Goal: Feedback & Contribution: Submit feedback/report problem

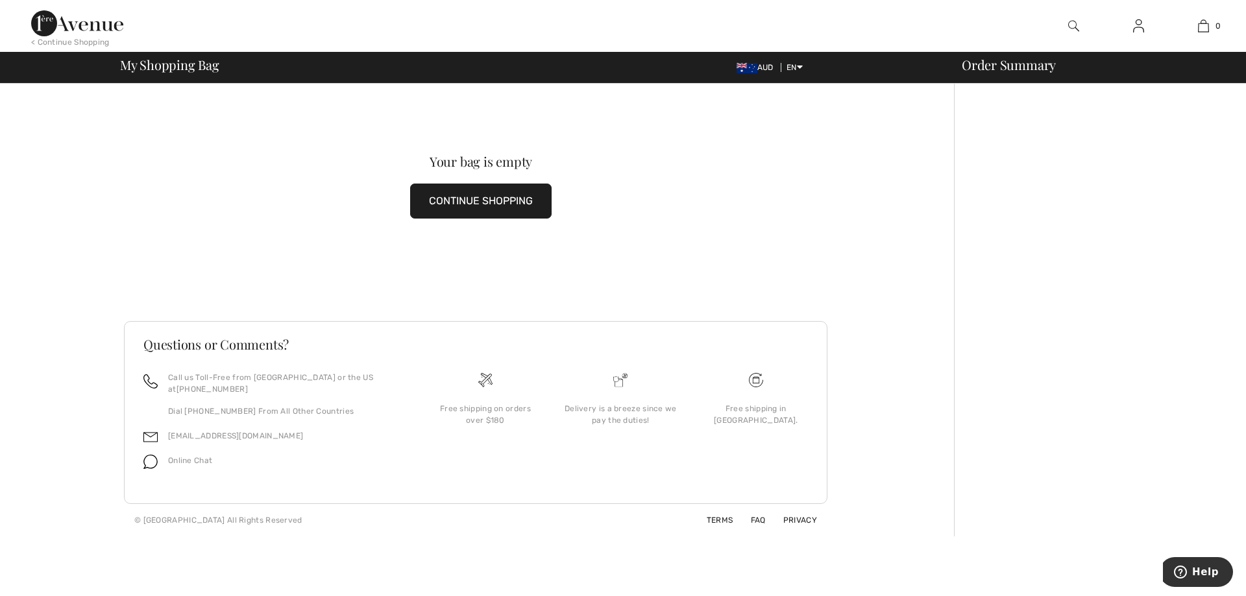
click at [1139, 23] on img at bounding box center [1138, 26] width 11 height 16
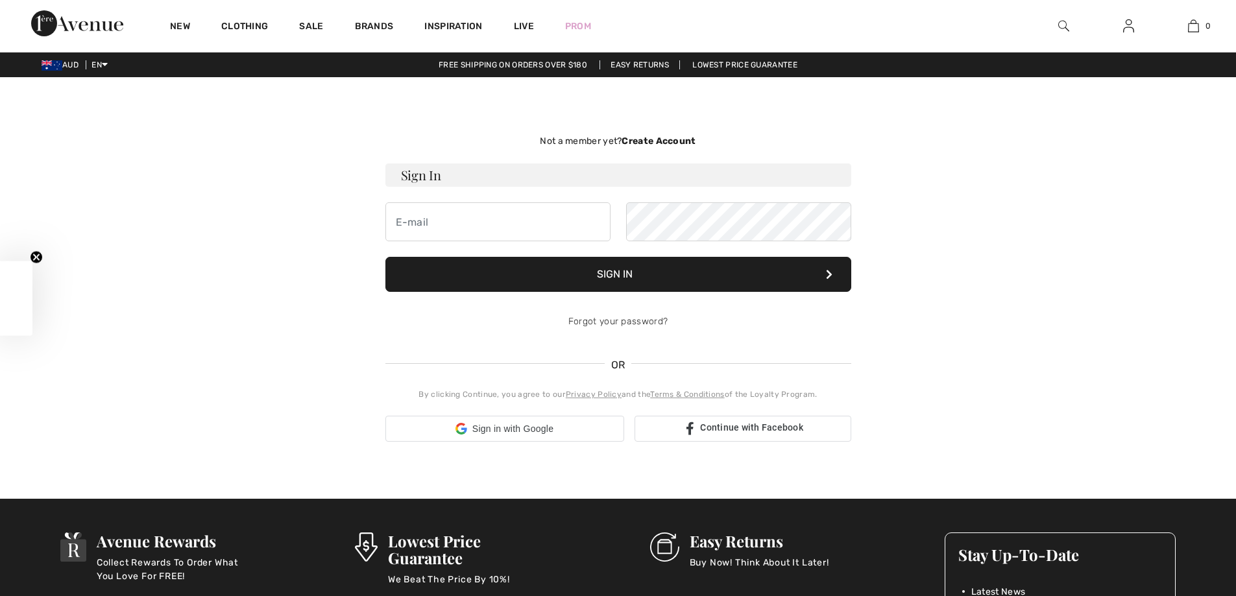
checkbox input "true"
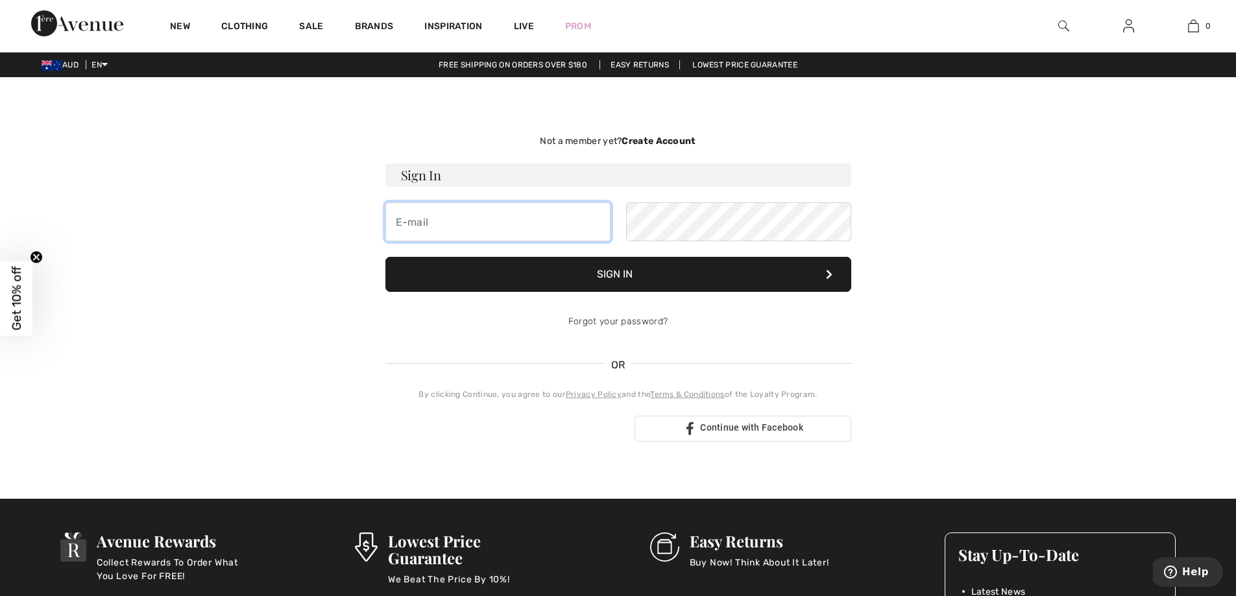
type input "[EMAIL_ADDRESS][DOMAIN_NAME]"
click at [621, 276] on button "Sign In" at bounding box center [618, 274] width 466 height 35
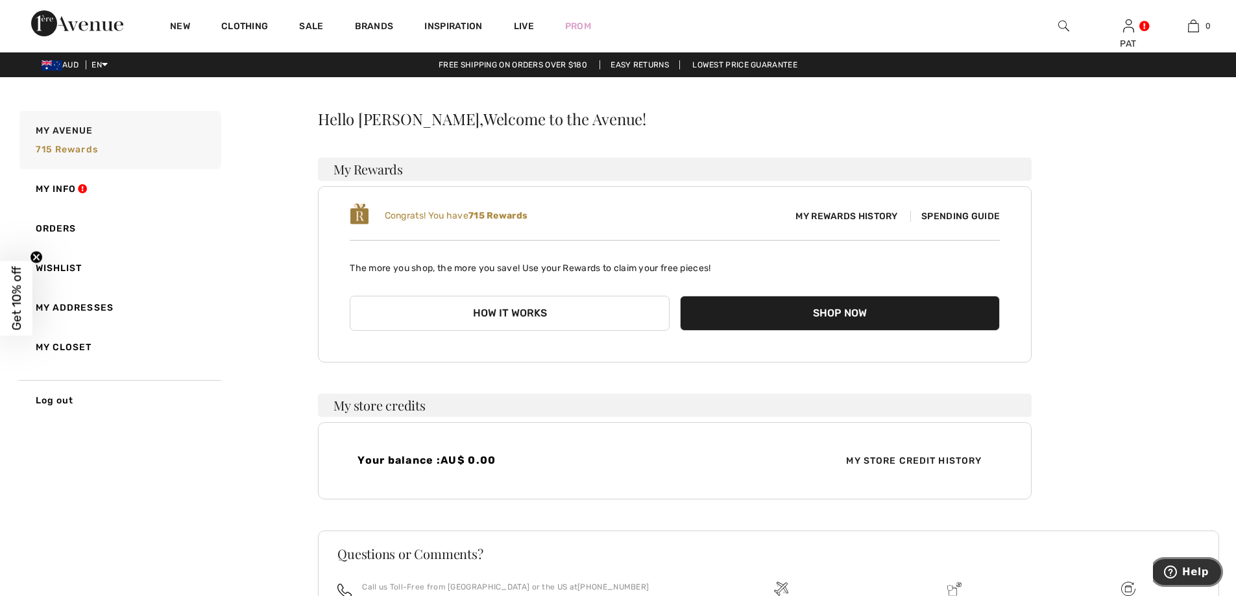
click at [1182, 570] on span "Help" at bounding box center [1173, 572] width 18 height 13
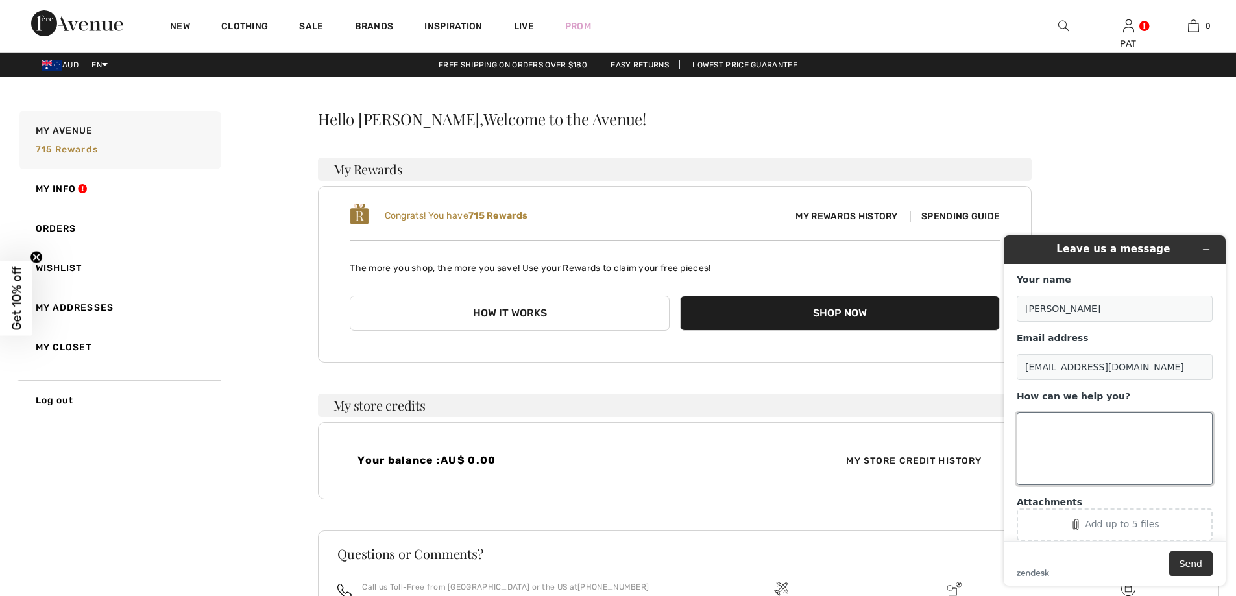
click at [1076, 431] on textarea "How can we help you?" at bounding box center [1115, 449] width 196 height 73
click at [1043, 424] on textarea "How can we help you?" at bounding box center [1115, 449] width 196 height 73
click at [1195, 424] on textarea "I went to the Post Office to post my return and they would not accept I need a …" at bounding box center [1115, 449] width 196 height 73
click at [1040, 435] on textarea "I went to the Post Office to post my return, and they would not accept I need a…" at bounding box center [1115, 449] width 196 height 73
type textarea "I went to the Post Office to post my return, they would not accept I need a HS …"
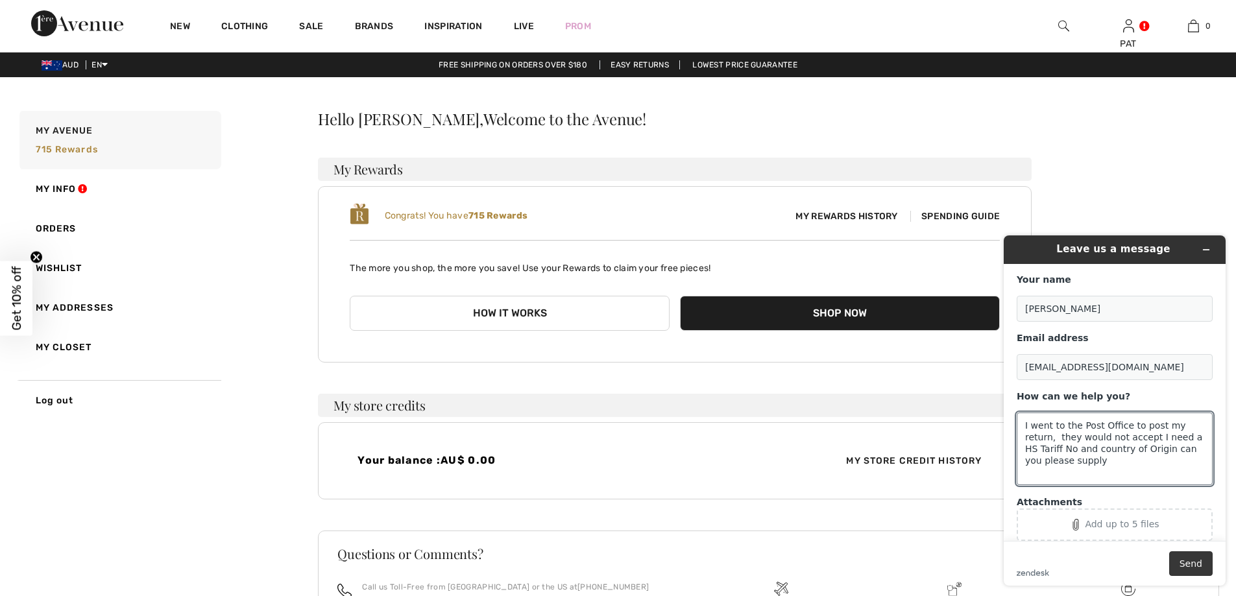
click at [1189, 567] on button "Send" at bounding box center [1190, 563] width 43 height 25
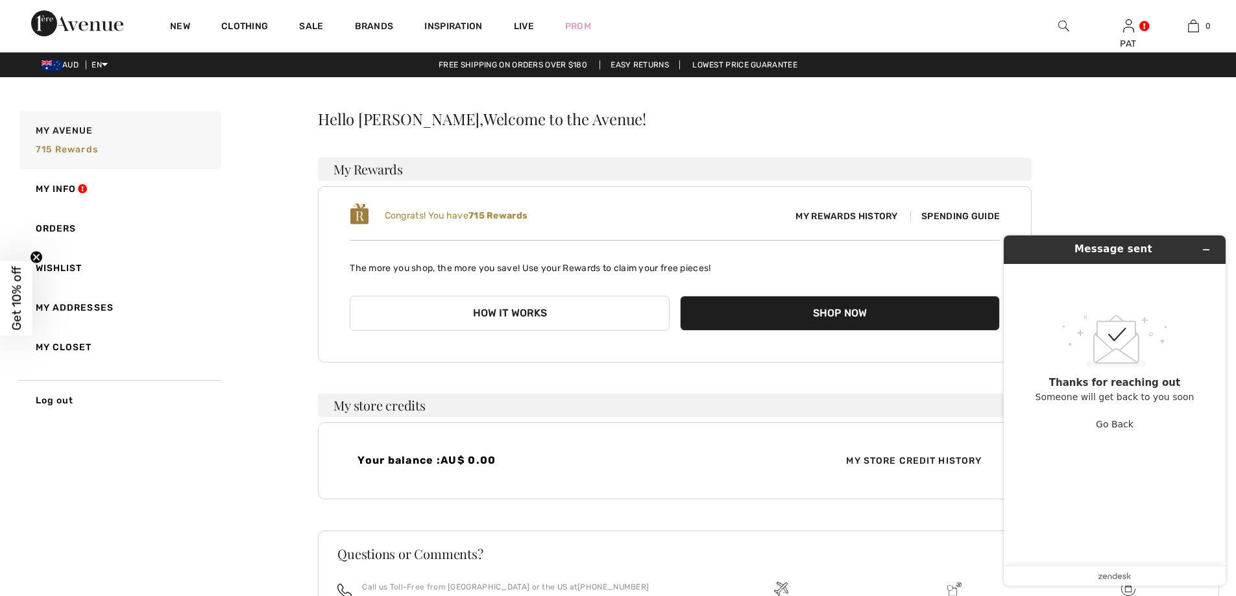
click at [923, 217] on span "Spending Guide" at bounding box center [955, 216] width 90 height 11
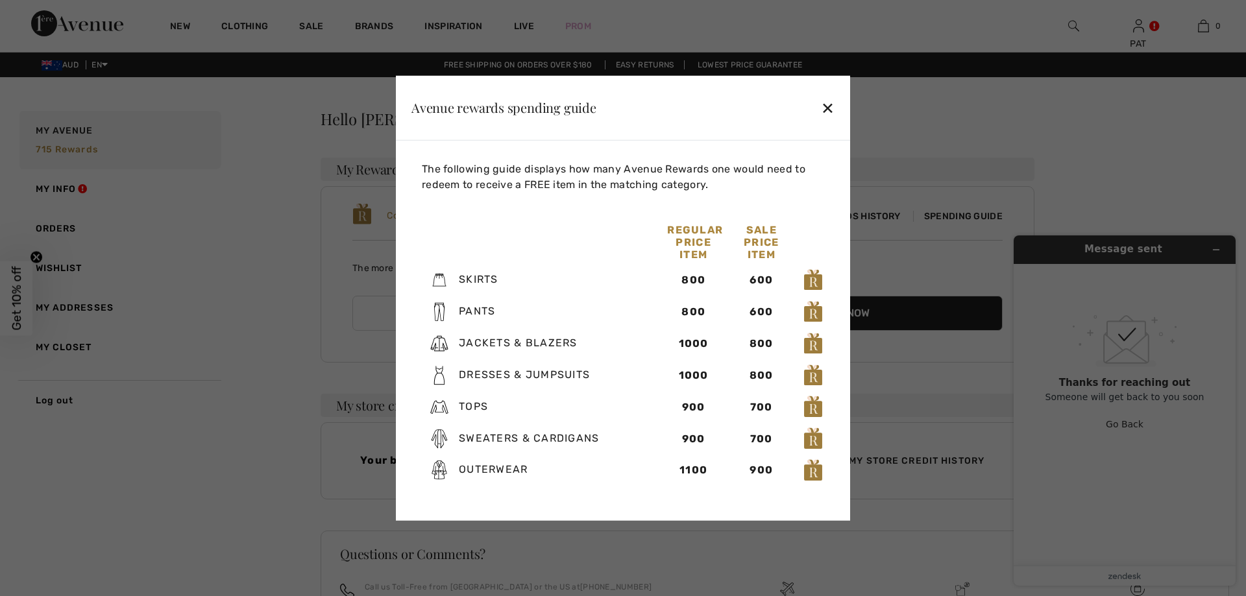
click at [823, 103] on div "✕" at bounding box center [828, 107] width 14 height 27
